Goal: Transaction & Acquisition: Purchase product/service

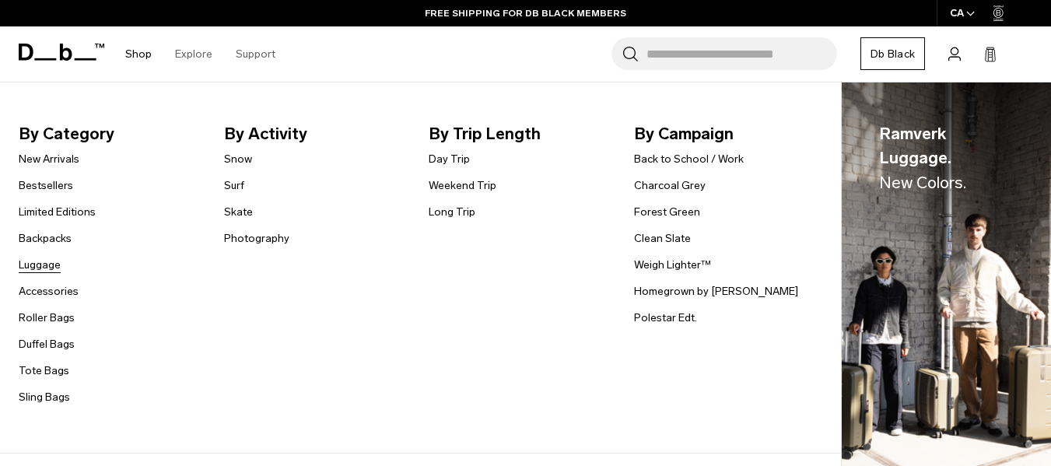
click at [58, 265] on link "Luggage" at bounding box center [40, 265] width 42 height 16
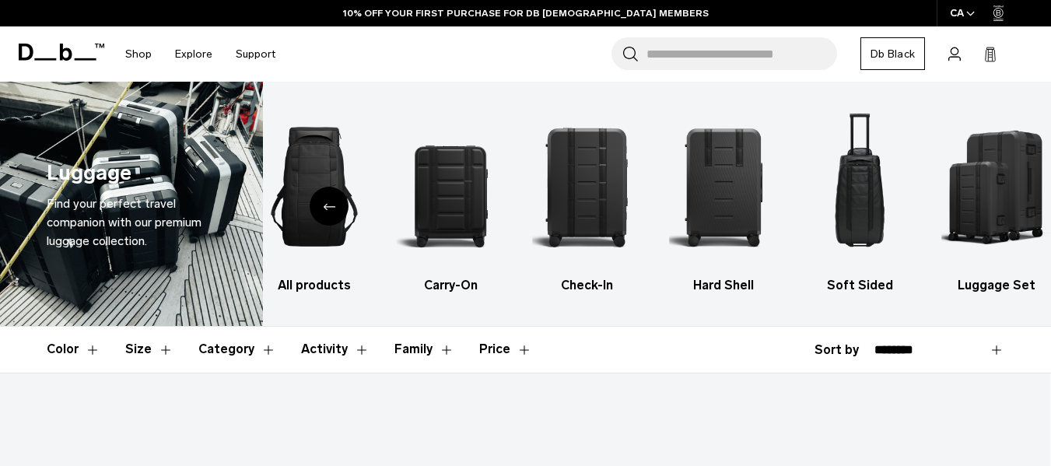
click at [451, 177] on img "2 / 6" at bounding box center [450, 186] width 109 height 163
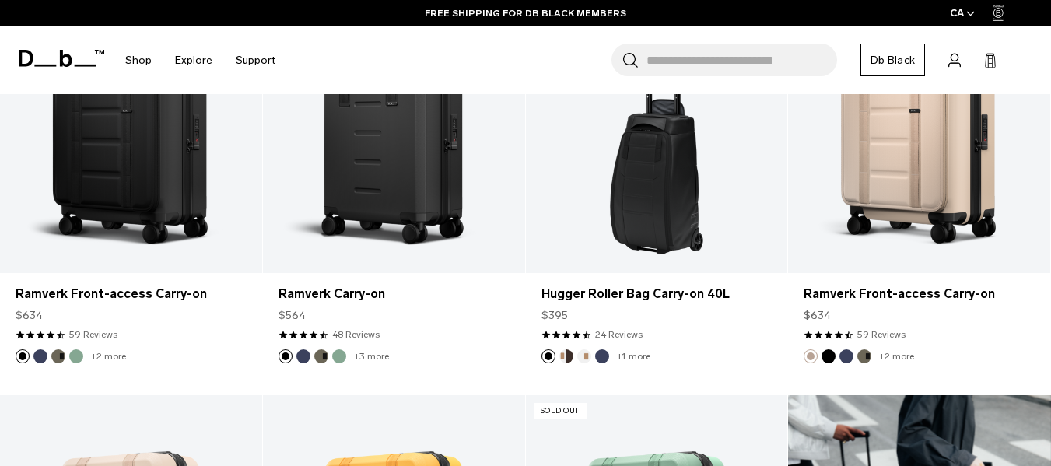
scroll to position [806, 0]
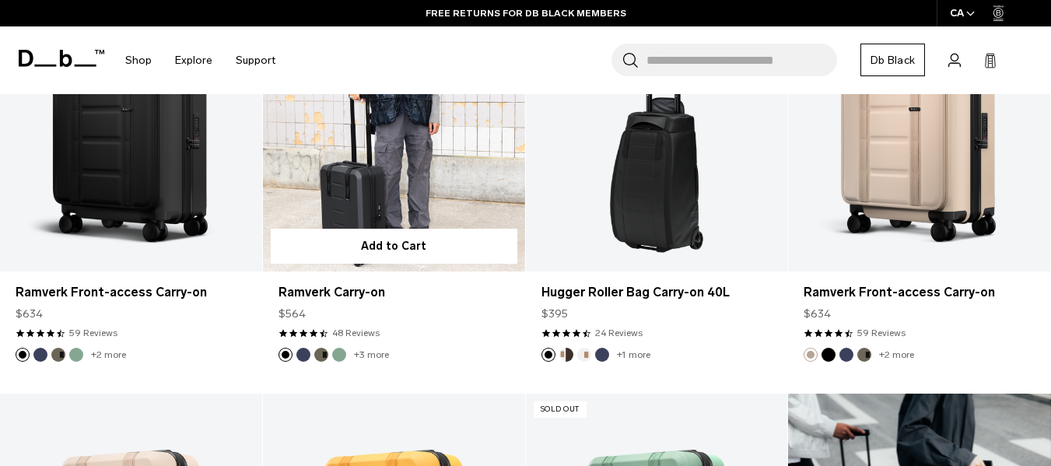
click at [433, 195] on link "Ramverk Carry-on" at bounding box center [394, 126] width 262 height 291
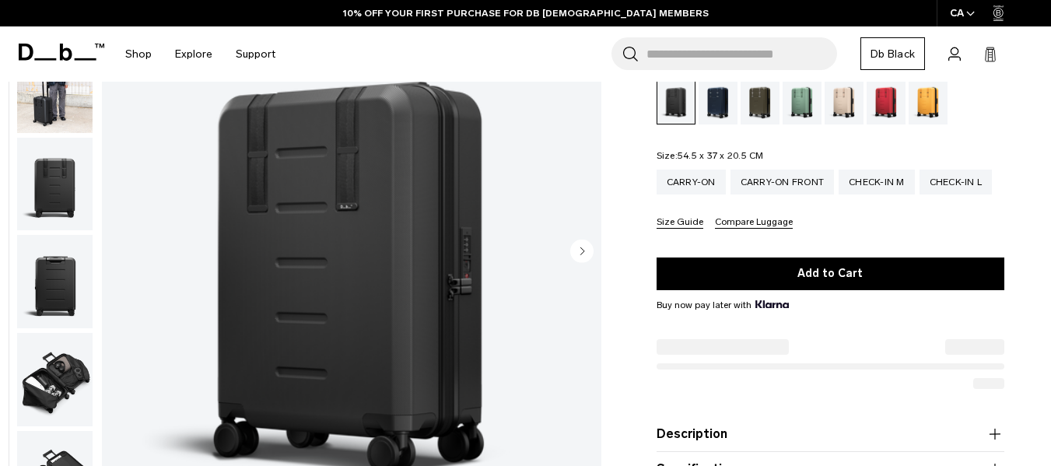
click at [577, 252] on circle "Next slide" at bounding box center [581, 250] width 23 height 23
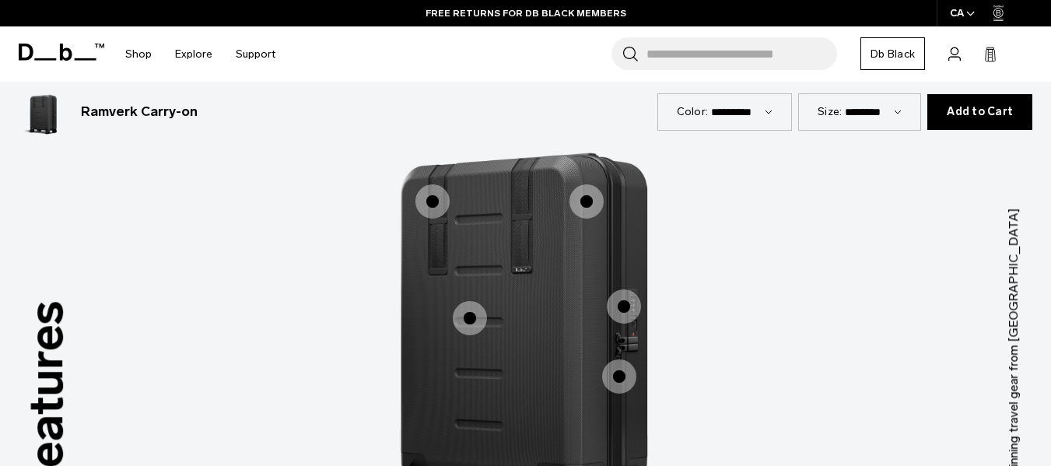
scroll to position [1320, 0]
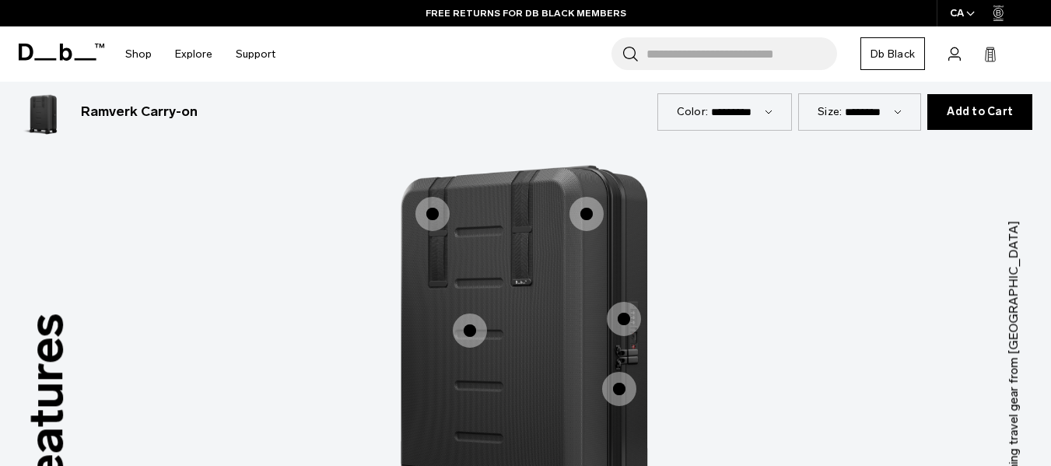
click at [470, 318] on span "1 / 3" at bounding box center [470, 331] width 34 height 34
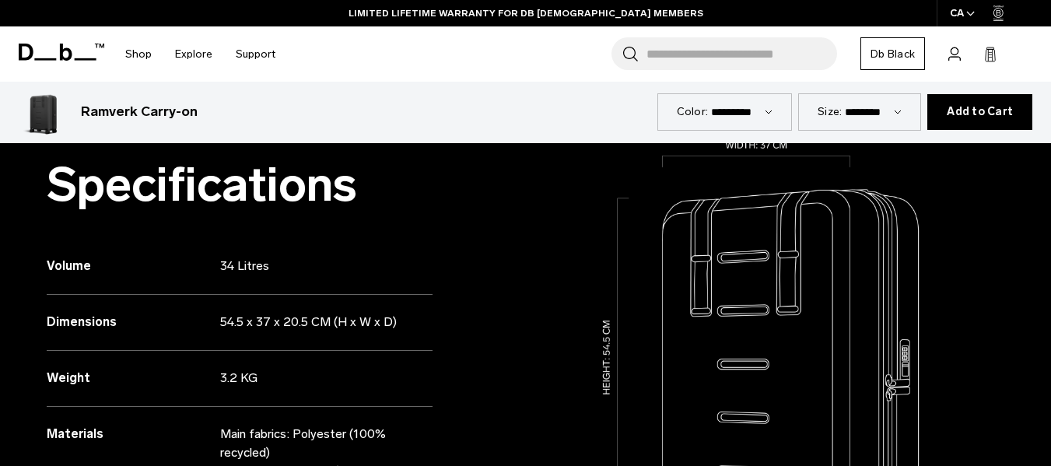
scroll to position [635, 0]
